Goal: Transaction & Acquisition: Obtain resource

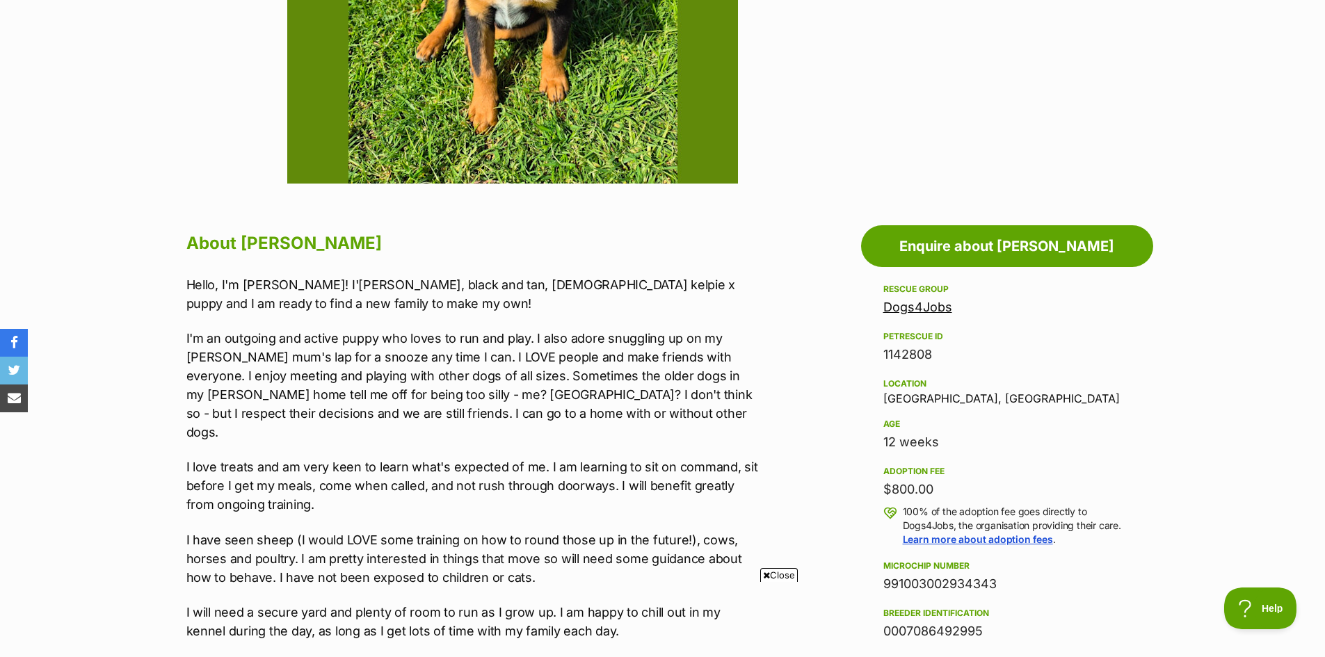
scroll to position [209, 0]
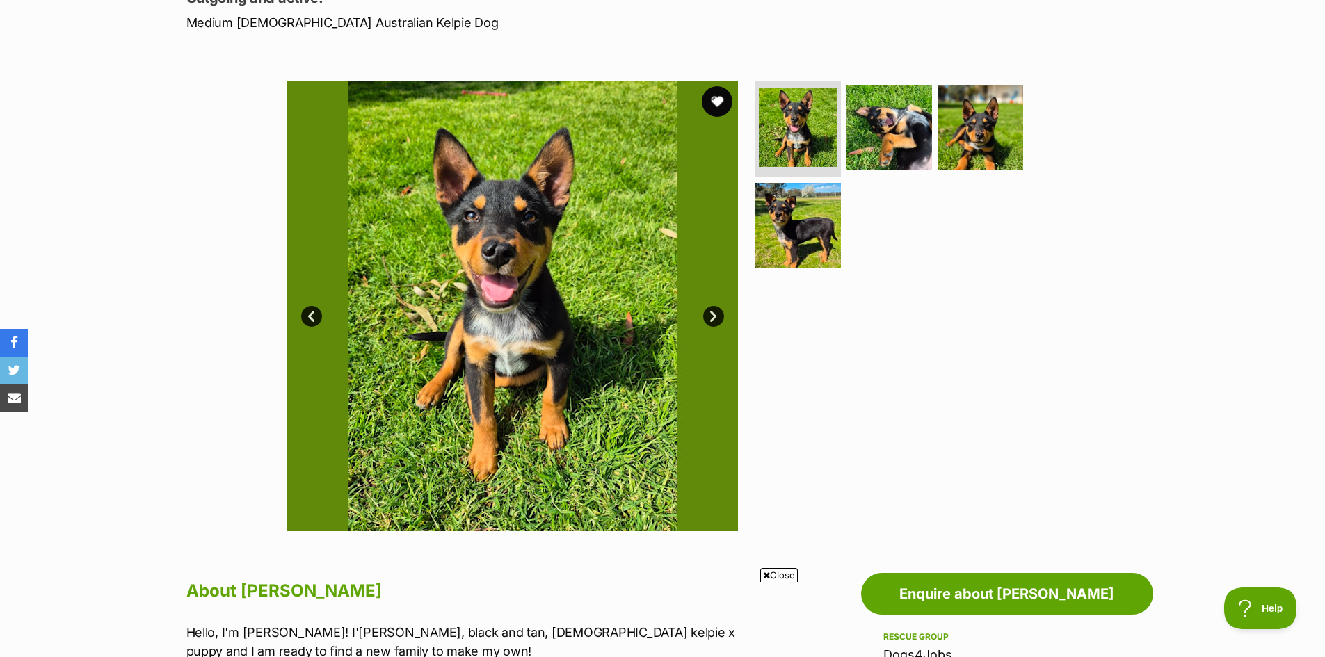
click at [714, 104] on button "favourite" at bounding box center [717, 101] width 31 height 31
click at [923, 141] on img at bounding box center [889, 127] width 90 height 90
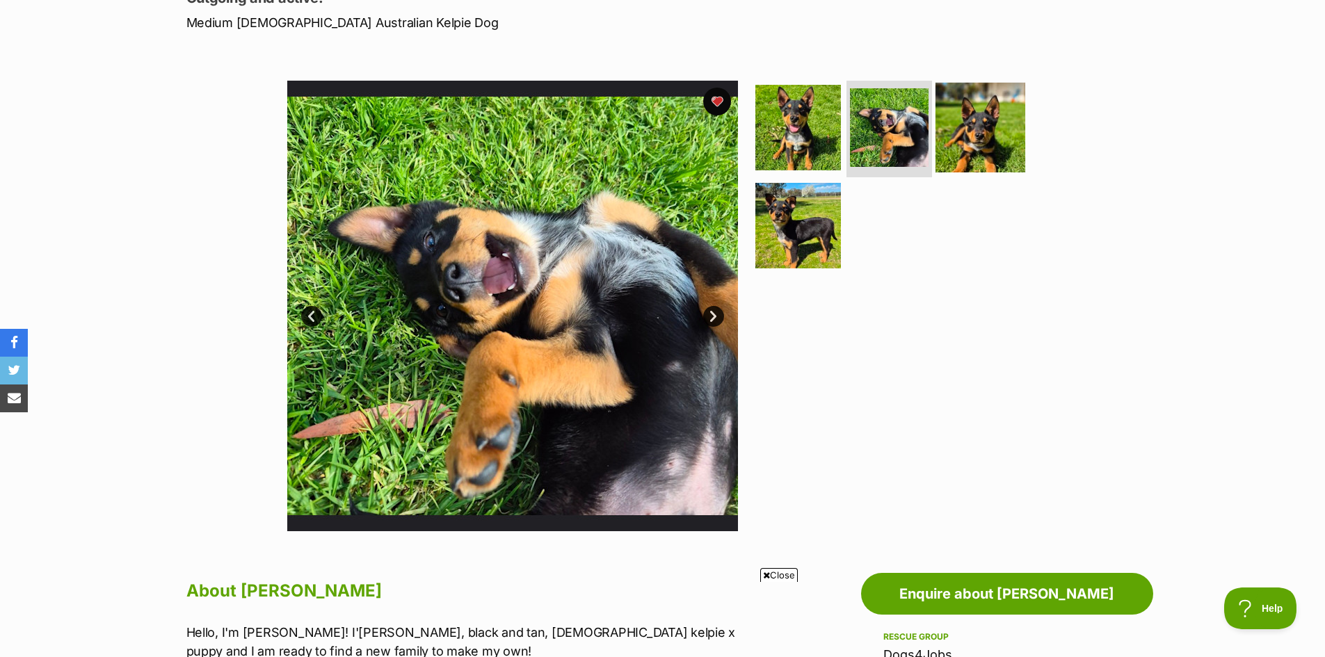
click at [978, 137] on img at bounding box center [980, 127] width 90 height 90
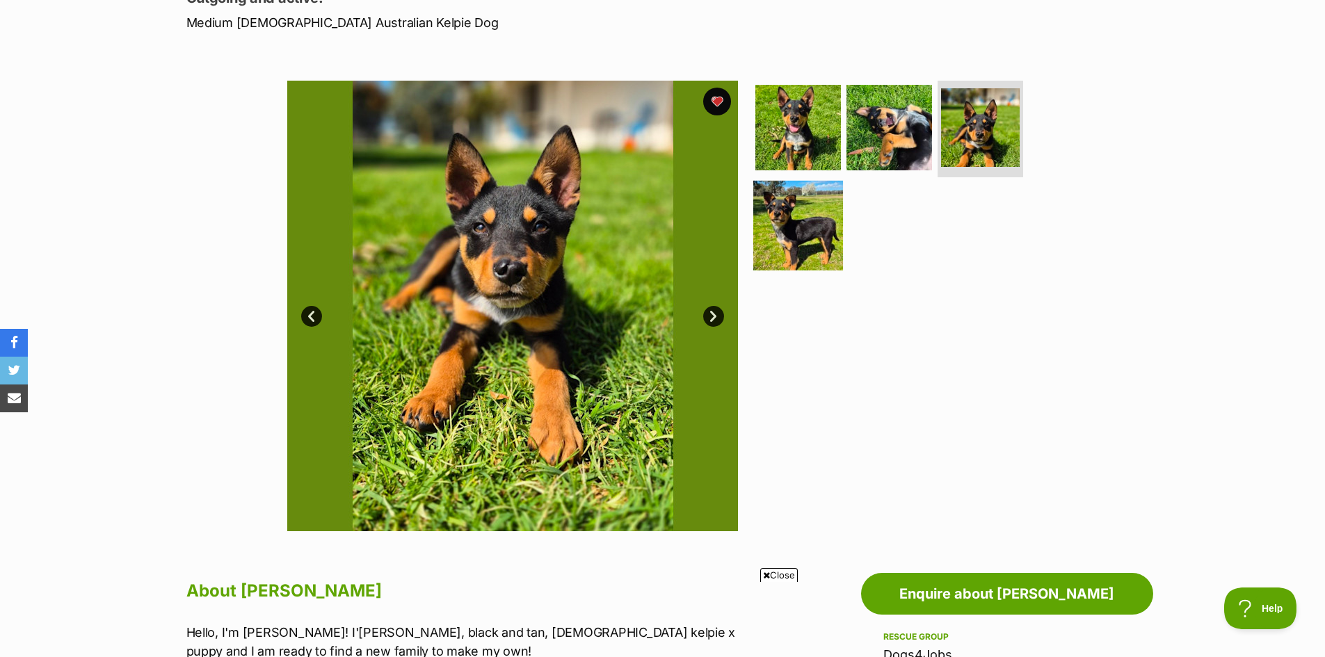
click at [812, 243] on img at bounding box center [798, 226] width 90 height 90
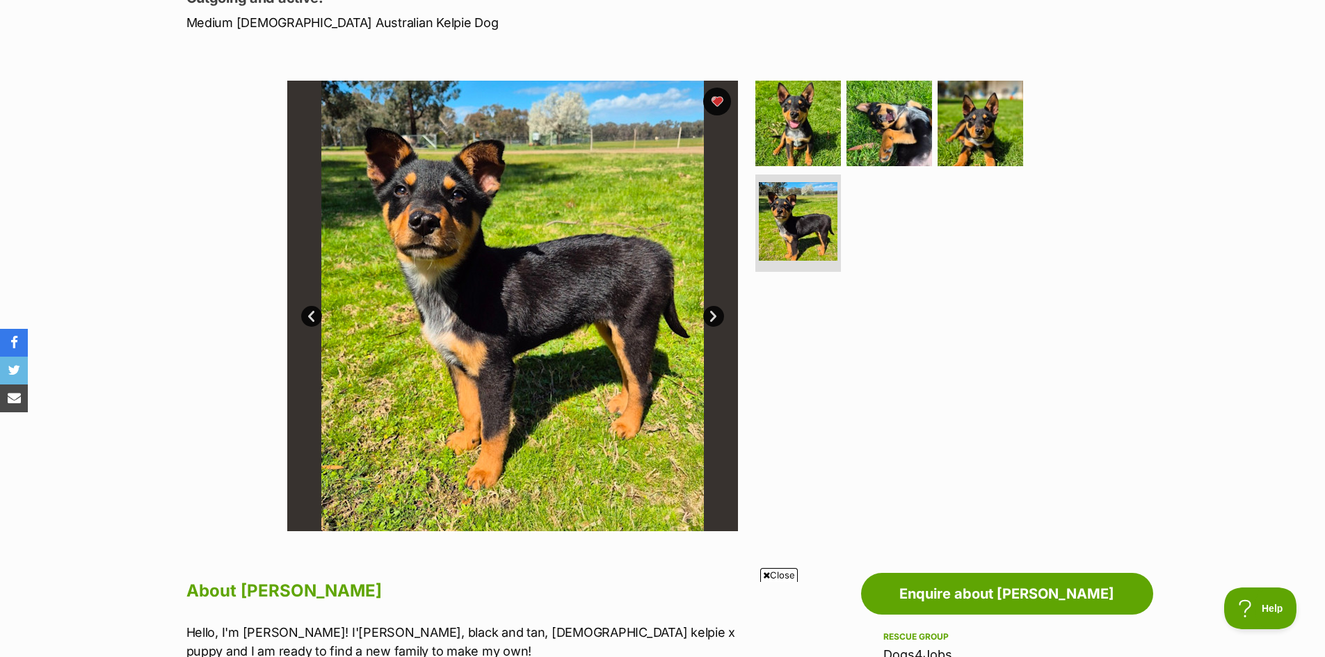
click at [522, 290] on img at bounding box center [512, 306] width 451 height 451
click at [784, 120] on img at bounding box center [798, 123] width 90 height 90
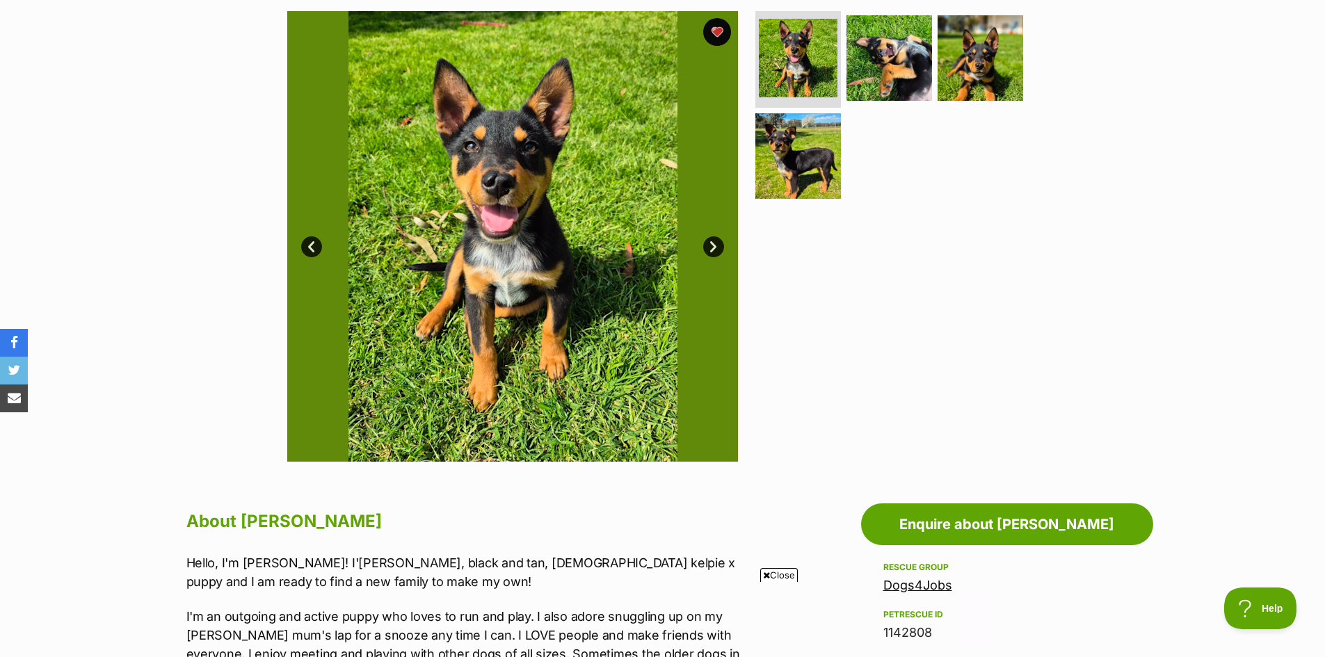
scroll to position [0, 0]
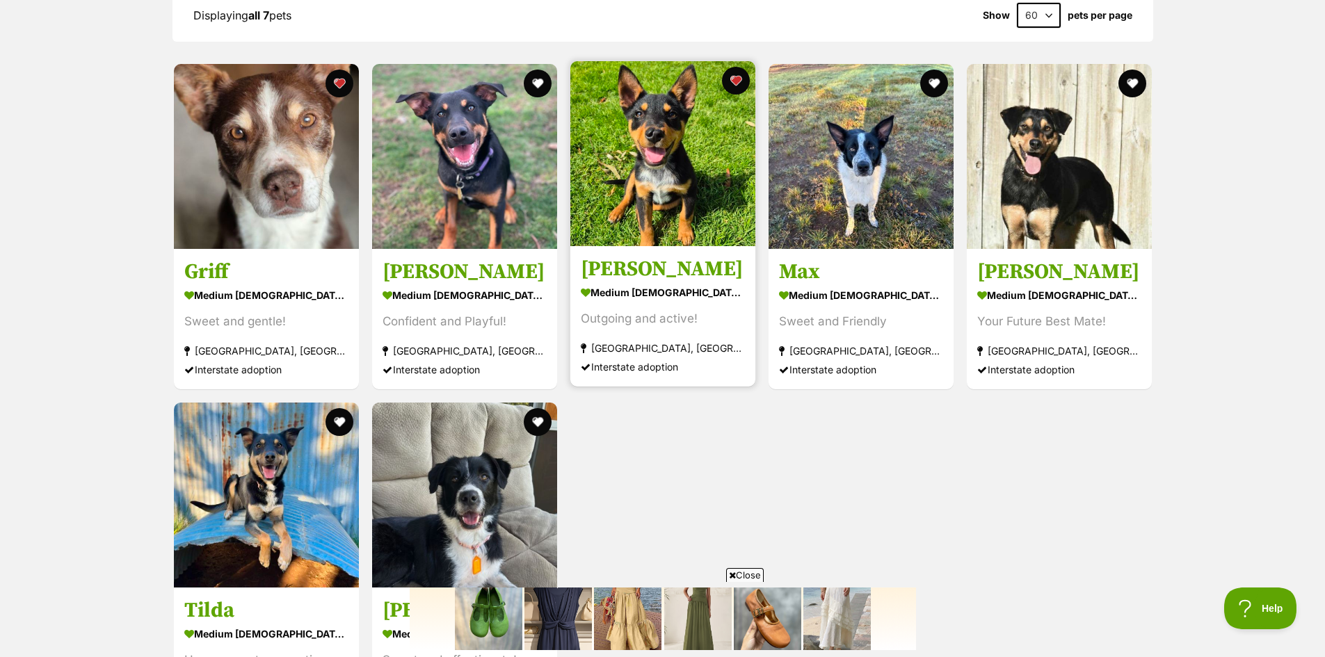
scroll to position [1391, 0]
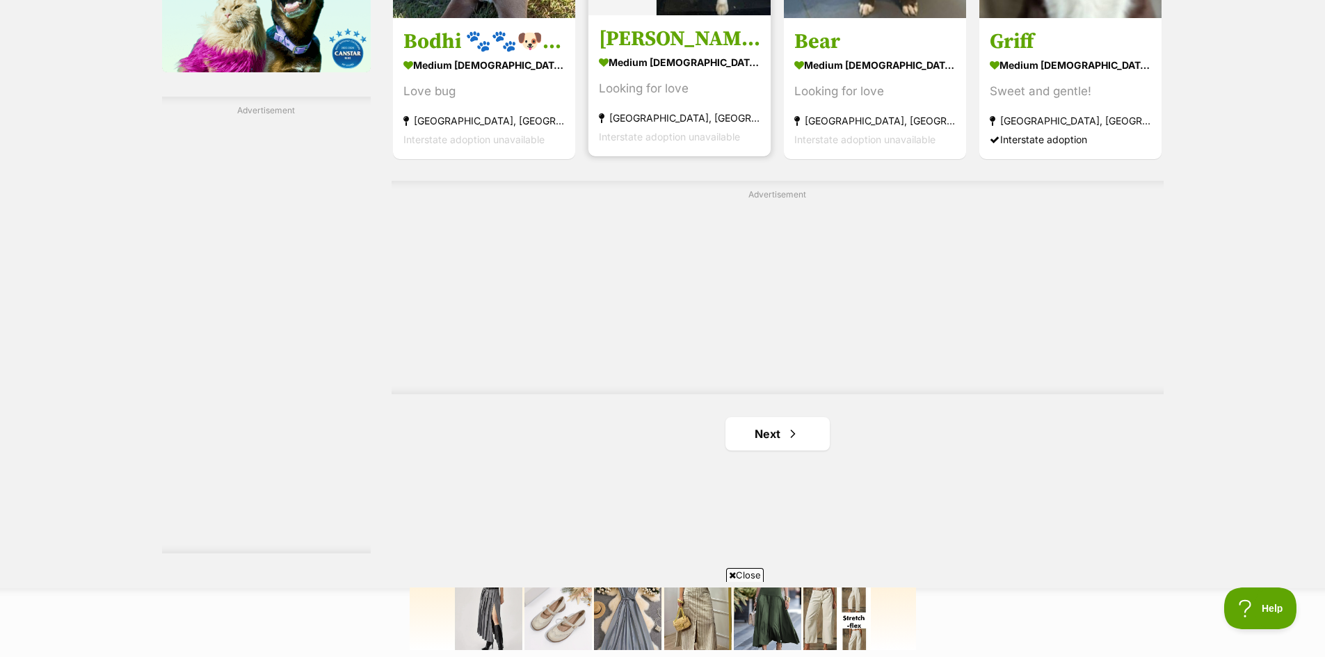
scroll to position [2504, 0]
